Goal: Task Accomplishment & Management: Manage account settings

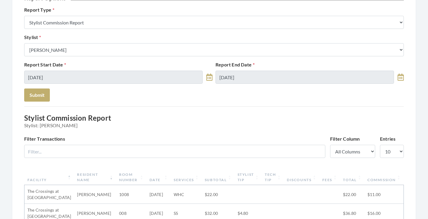
scroll to position [45, 0]
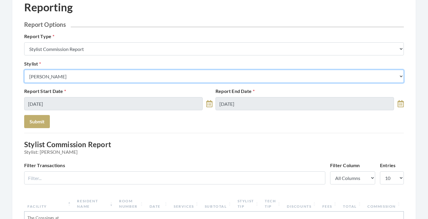
select select "28"
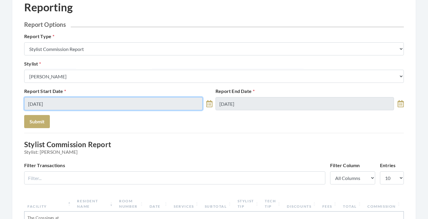
click at [67, 103] on input "[DATE]" at bounding box center [113, 103] width 178 height 13
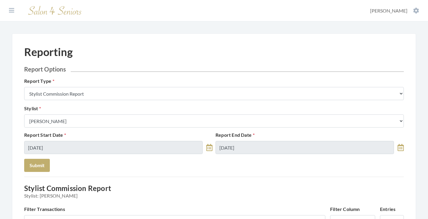
select select "7"
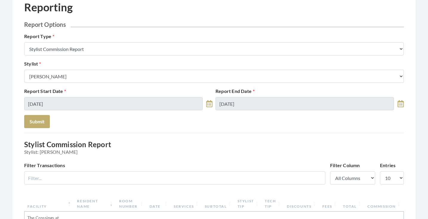
scroll to position [45, 0]
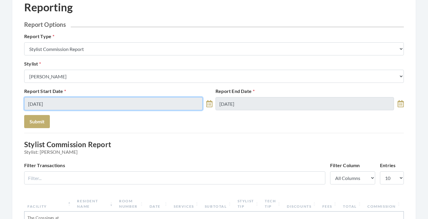
click at [144, 104] on input "[DATE]" at bounding box center [113, 103] width 178 height 13
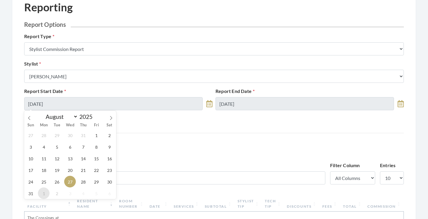
click at [49, 192] on span "1" at bounding box center [44, 194] width 12 height 12
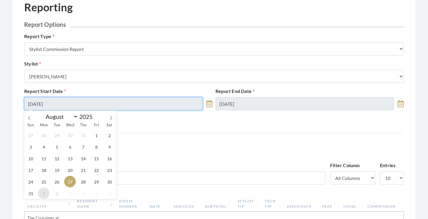
type input "09/01/2025"
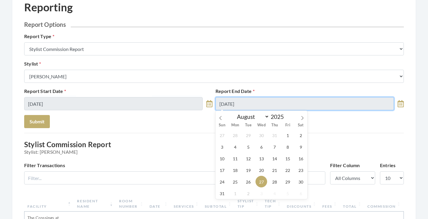
click at [254, 102] on input "08/27/2025" at bounding box center [304, 103] width 178 height 13
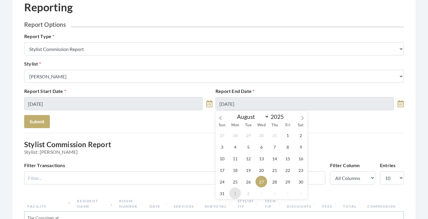
click at [231, 194] on span "1" at bounding box center [235, 194] width 12 height 12
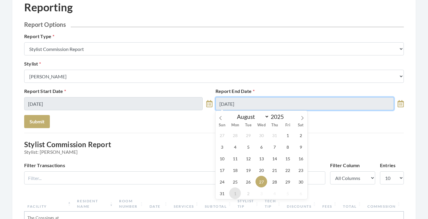
type input "09/01/2025"
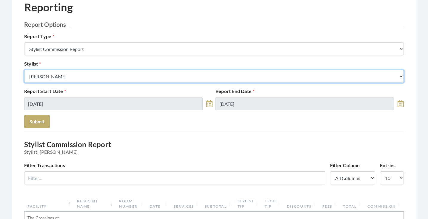
select select "28"
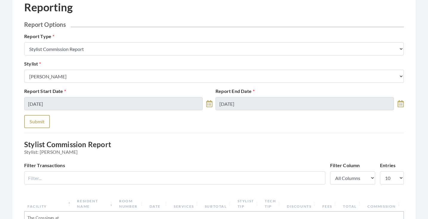
click at [45, 123] on button "Submit" at bounding box center [37, 121] width 26 height 13
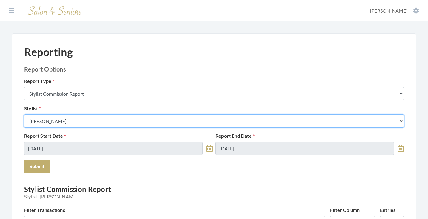
select select "26"
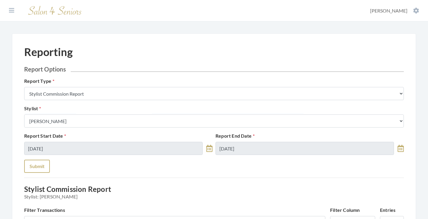
click at [42, 160] on button "Submit" at bounding box center [37, 166] width 26 height 13
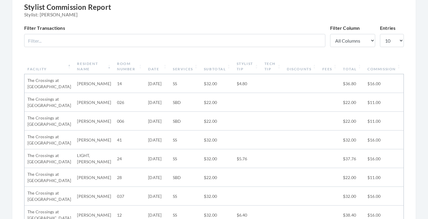
scroll to position [175, 0]
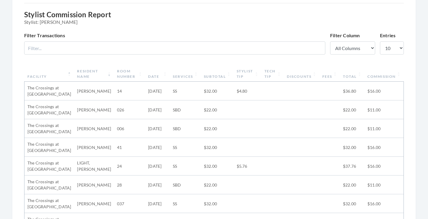
click at [222, 75] on th "Subtotal" at bounding box center [217, 74] width 33 height 16
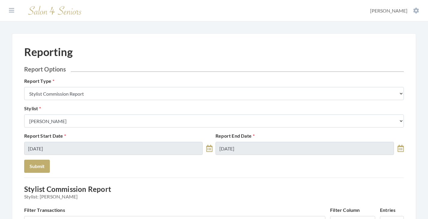
scroll to position [0, 0]
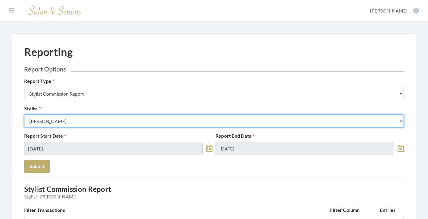
select select "43"
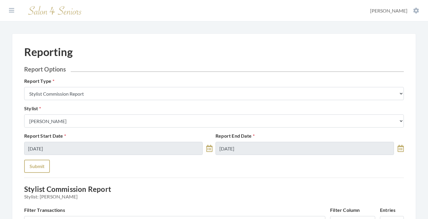
click at [46, 162] on button "Submit" at bounding box center [37, 166] width 26 height 13
click at [13, 13] on icon at bounding box center [11, 10] width 5 height 6
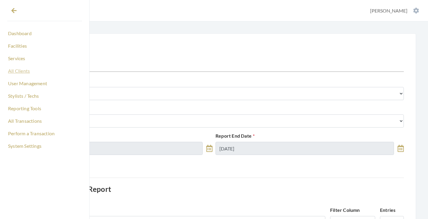
click at [18, 71] on link "All Clients" at bounding box center [44, 71] width 75 height 10
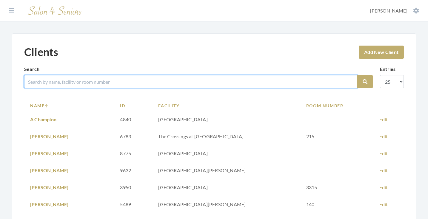
click at [86, 84] on input "search" at bounding box center [190, 81] width 333 height 13
type input "[PERSON_NAME]"
click at [365, 82] on button "Search" at bounding box center [365, 81] width 16 height 13
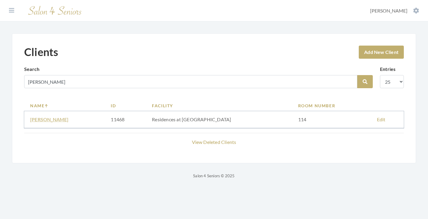
click at [60, 122] on link "[PERSON_NAME]" at bounding box center [49, 120] width 39 height 6
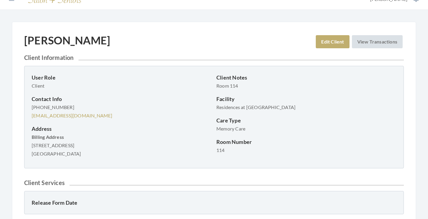
scroll to position [12, 0]
click at [320, 39] on link "Edit Client" at bounding box center [332, 41] width 33 height 13
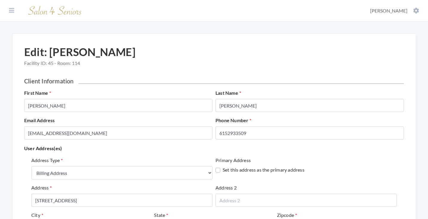
select select "billing"
select select "tn"
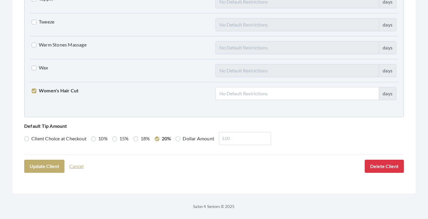
scroll to position [1533, 0]
click at [50, 162] on button "Update Client" at bounding box center [44, 166] width 40 height 13
